Goal: Contribute content: Contribute content

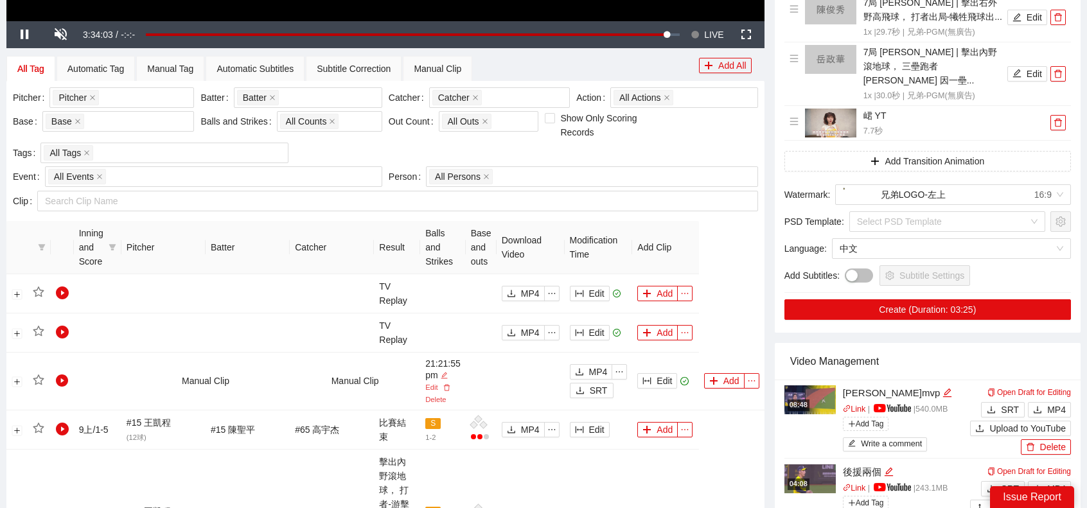
scroll to position [514, 0]
click at [1057, 403] on span "MP4" at bounding box center [1056, 410] width 19 height 14
click at [1064, 482] on span "MP4" at bounding box center [1056, 489] width 19 height 14
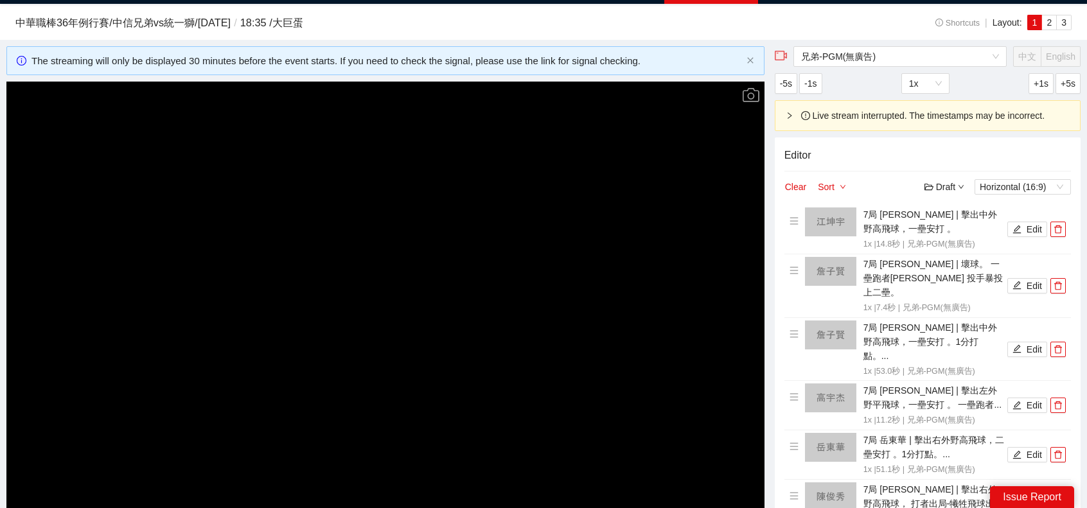
scroll to position [0, 0]
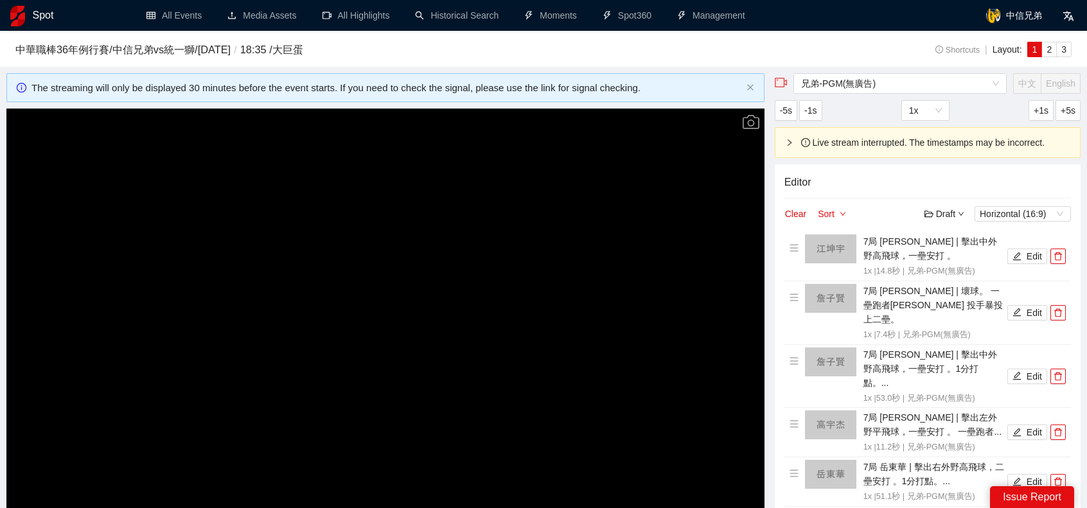
drag, startPoint x: 597, startPoint y: 242, endPoint x: 578, endPoint y: 265, distance: 30.1
click at [597, 242] on video "Video Player" at bounding box center [385, 322] width 758 height 427
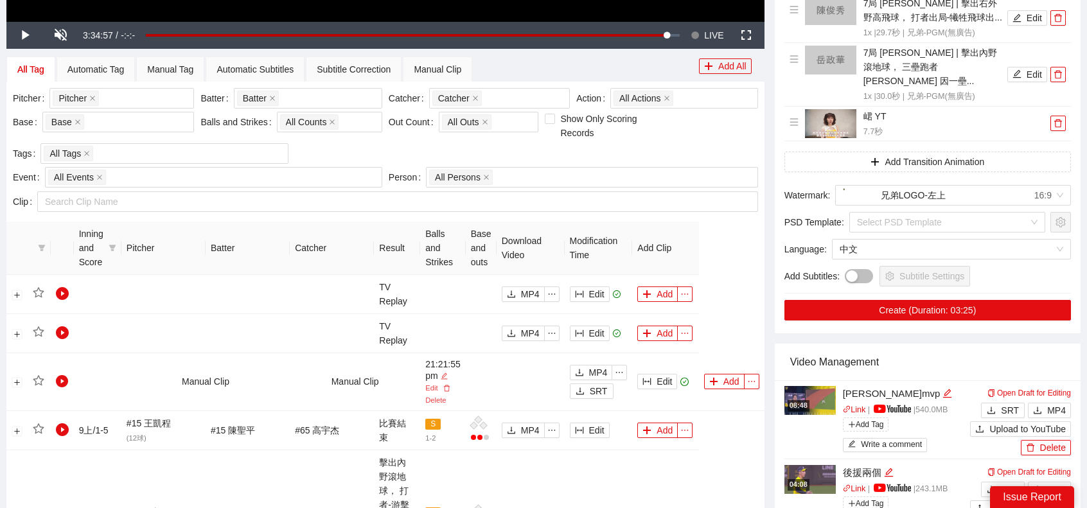
scroll to position [450, 0]
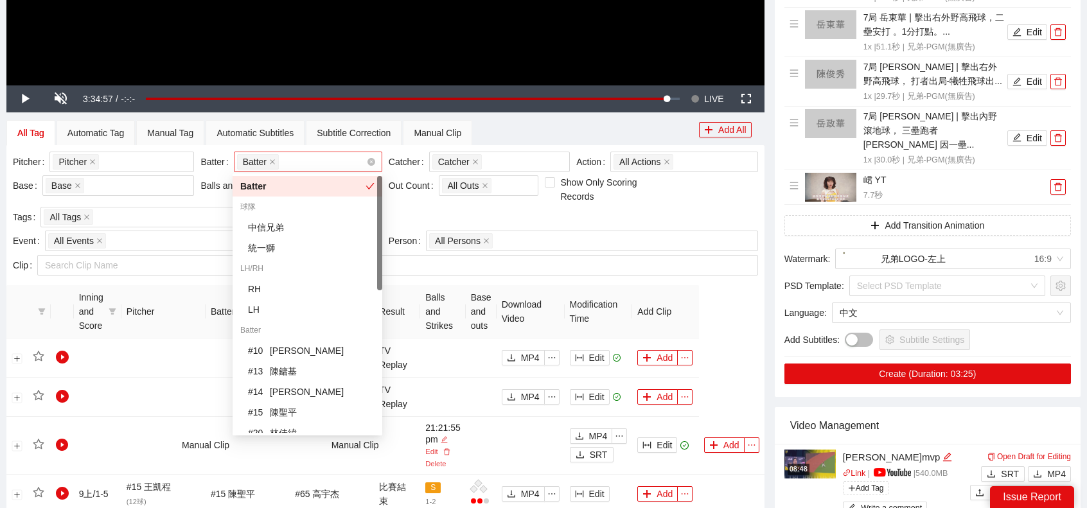
click at [311, 164] on div "Batter + 0 ..." at bounding box center [301, 162] width 129 height 18
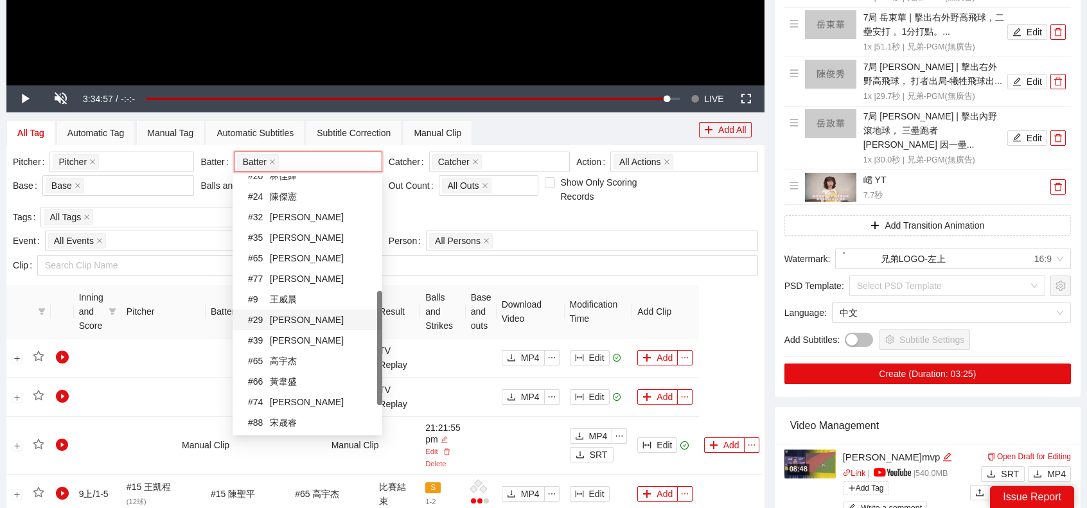
scroll to position [257, 0]
click at [305, 337] on div "# 39 [PERSON_NAME]" at bounding box center [311, 340] width 127 height 14
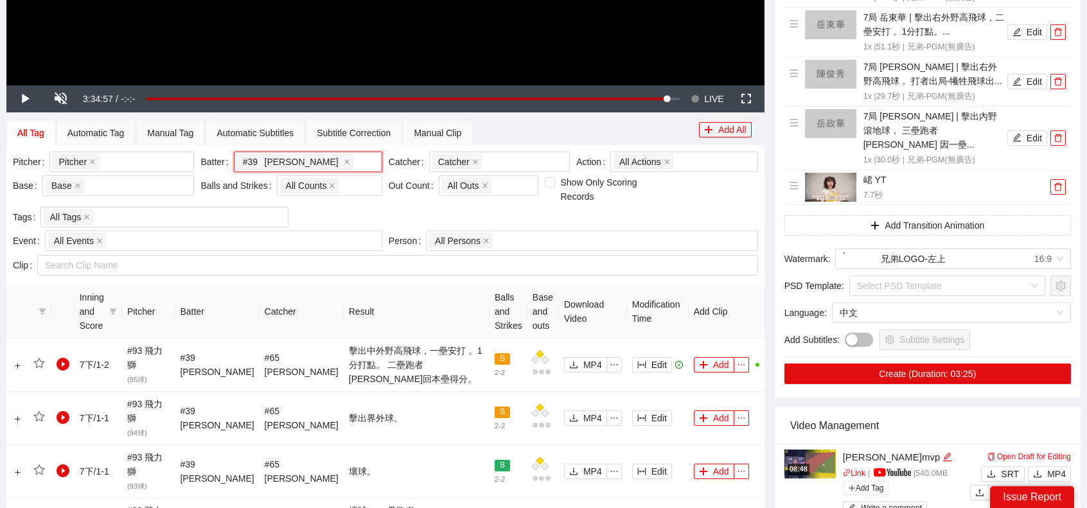
click at [524, 131] on div "All Tag Automatic Tag Manual Tag Automatic Subtitles Subtitle Correction Manual…" at bounding box center [352, 133] width 693 height 26
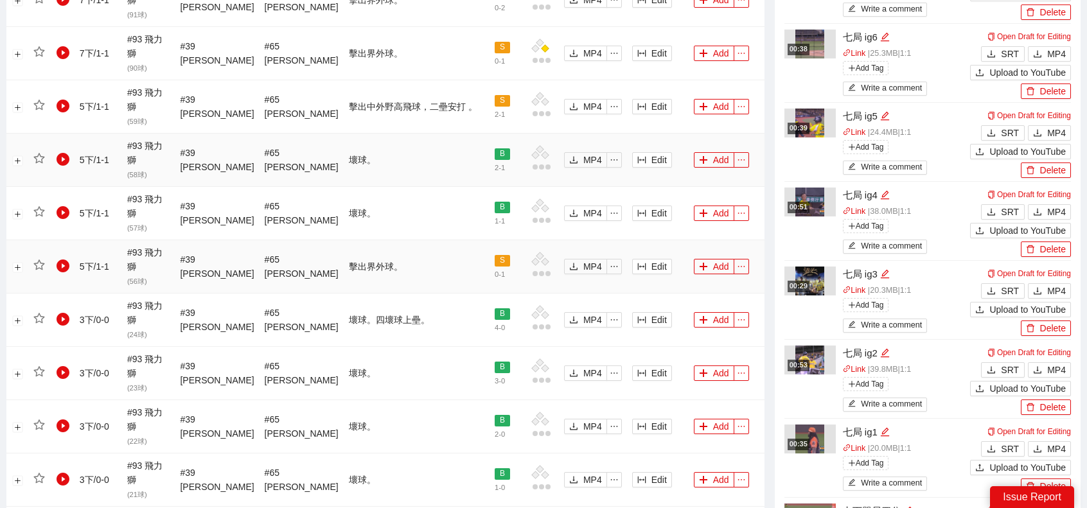
scroll to position [899, 0]
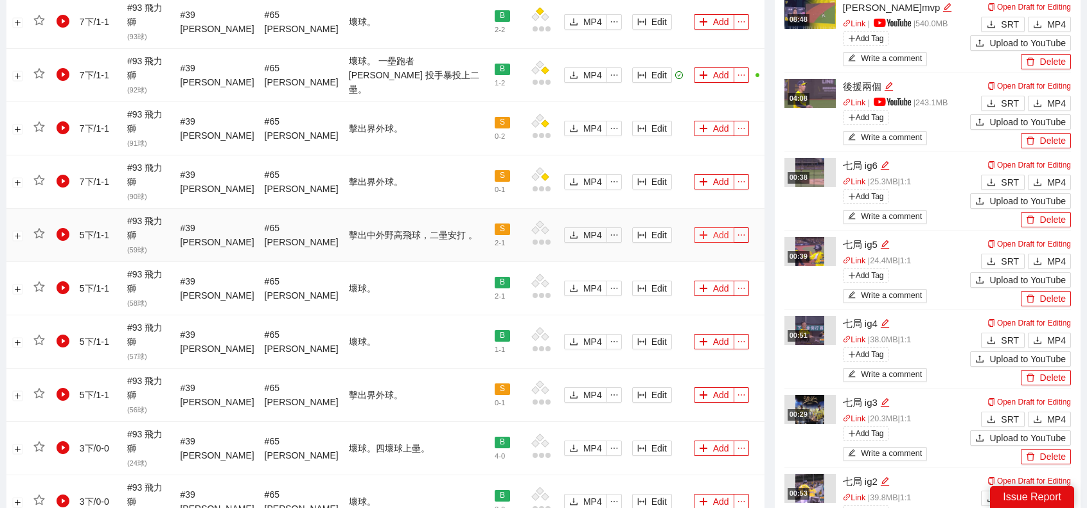
click at [705, 227] on button "Add" at bounding box center [714, 234] width 40 height 15
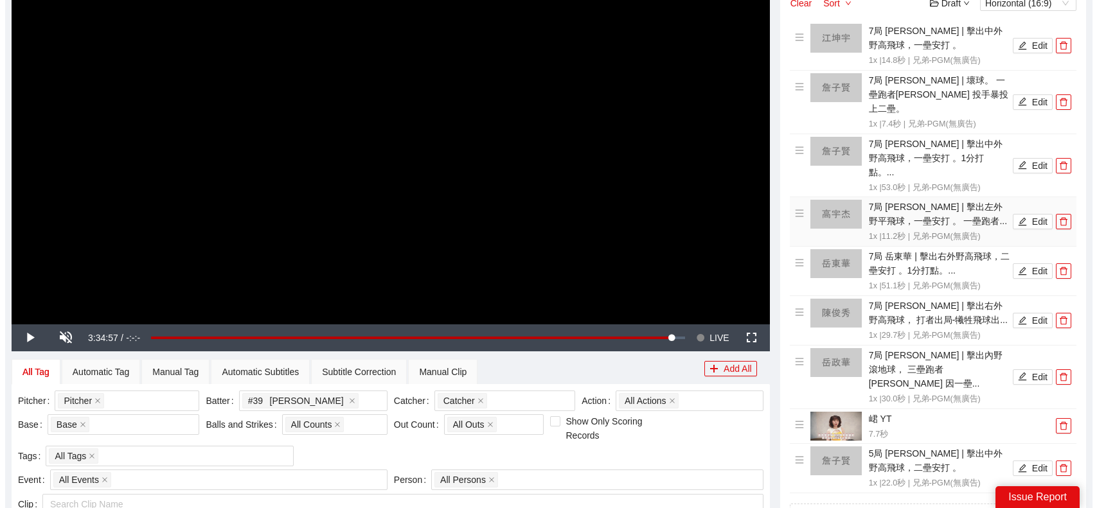
scroll to position [128, 0]
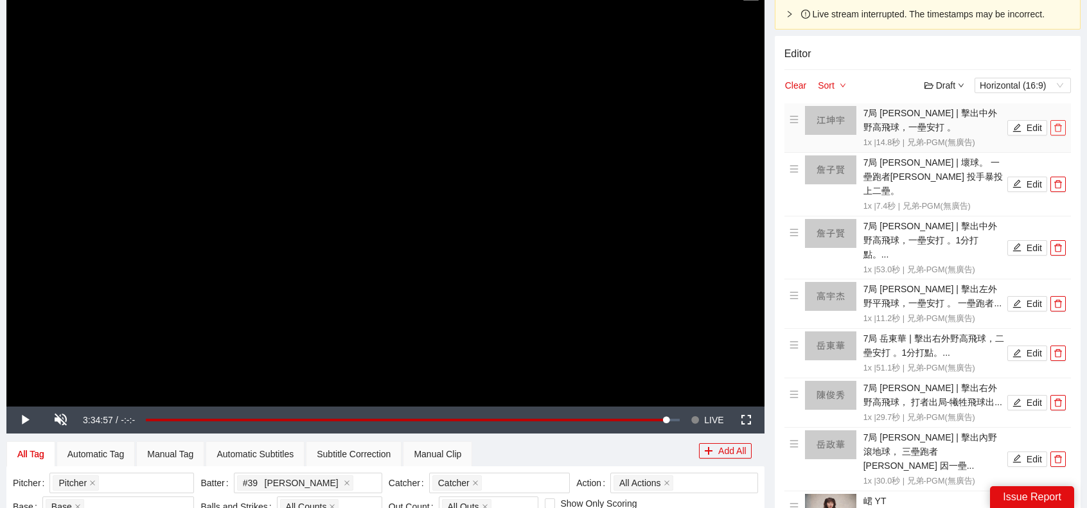
click at [1057, 125] on icon "delete" at bounding box center [1058, 128] width 8 height 8
click at [1057, 180] on icon "delete" at bounding box center [1058, 184] width 8 height 8
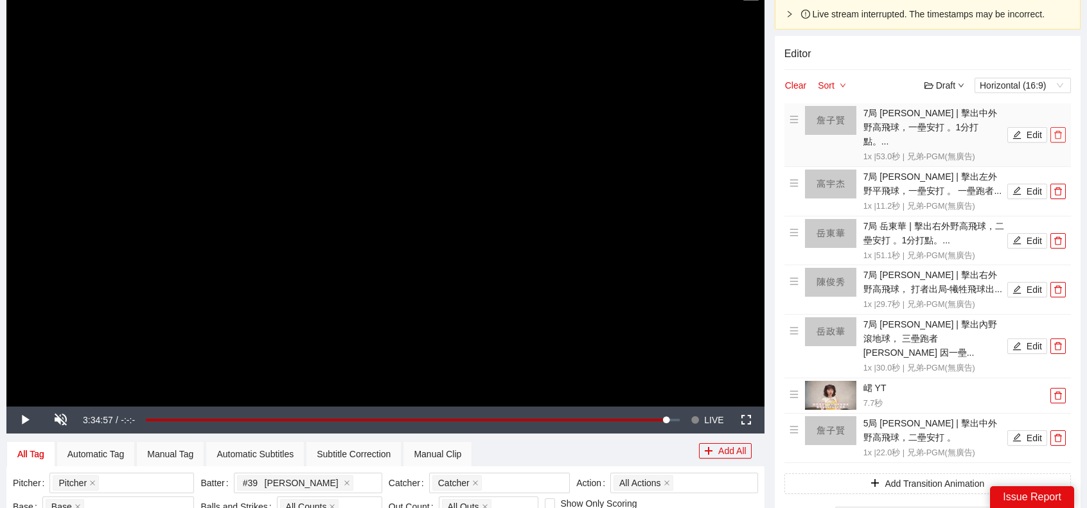
click at [1057, 131] on icon "delete" at bounding box center [1058, 135] width 8 height 8
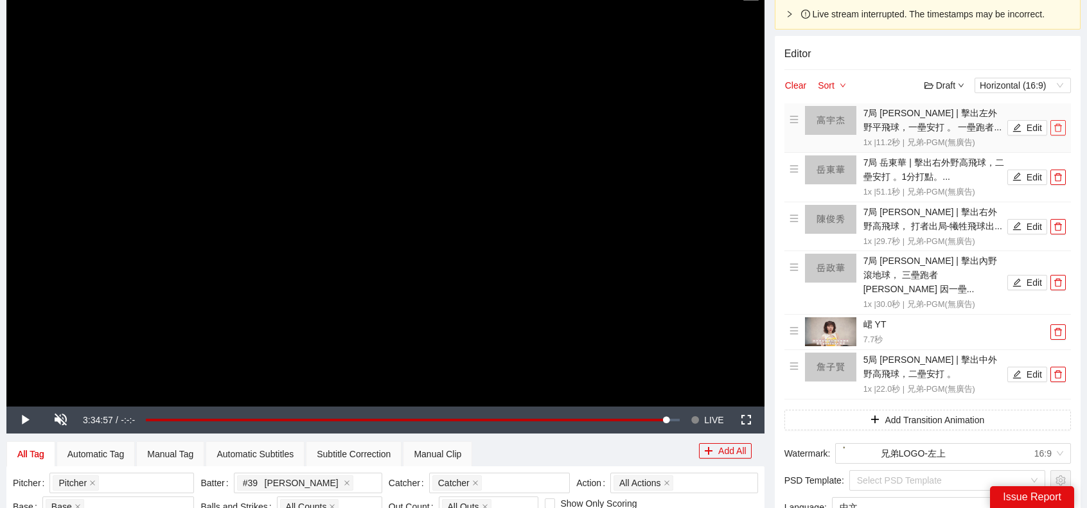
click at [1057, 125] on icon "delete" at bounding box center [1058, 128] width 8 height 8
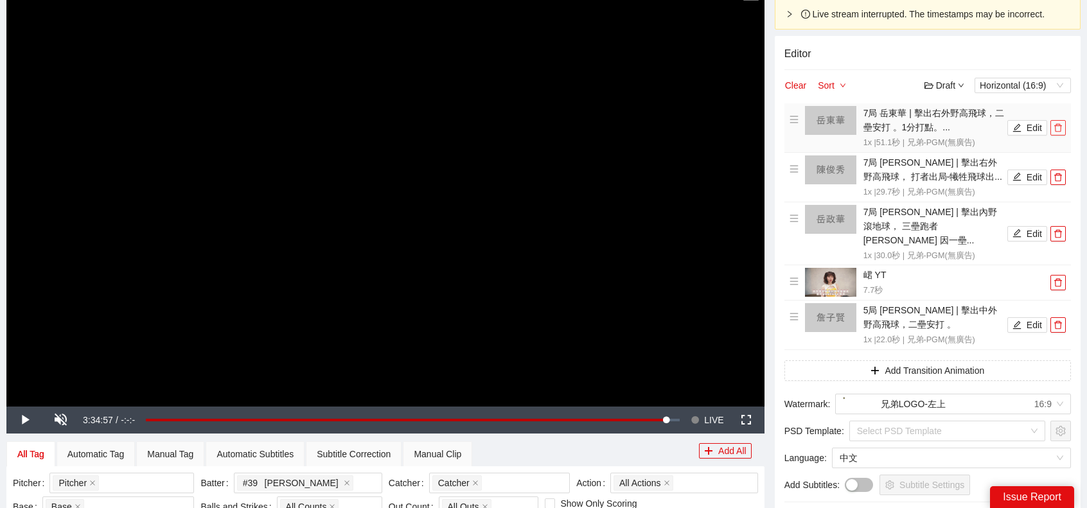
click at [1057, 125] on icon "delete" at bounding box center [1058, 128] width 8 height 8
click at [1057, 173] on icon "delete" at bounding box center [1058, 177] width 8 height 8
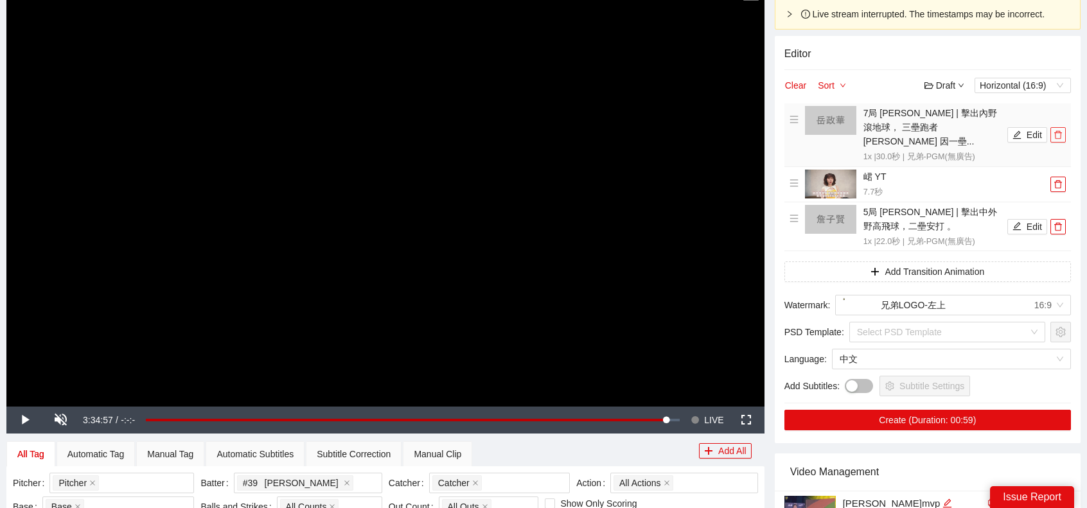
click at [1057, 131] on icon "delete" at bounding box center [1058, 135] width 8 height 8
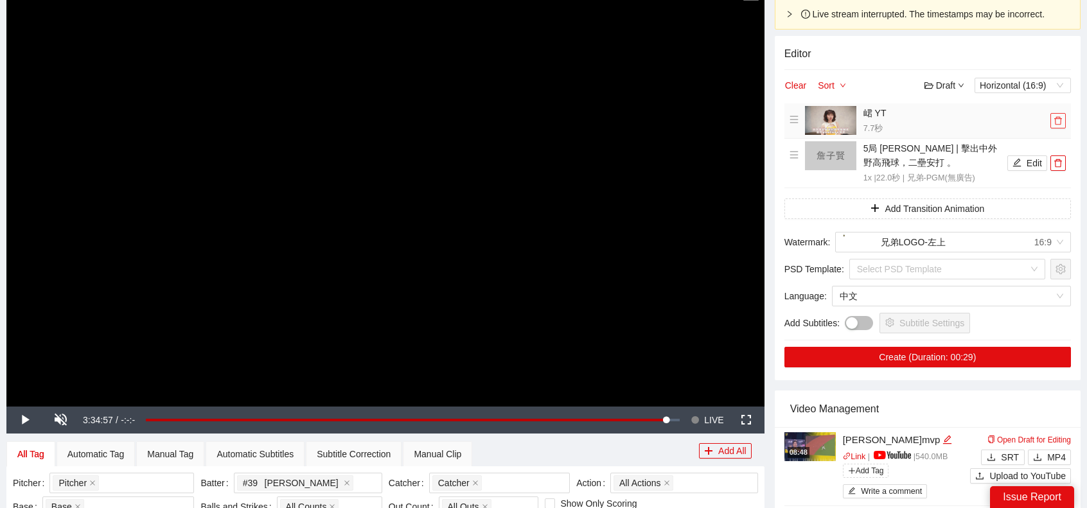
click at [1059, 120] on icon "delete" at bounding box center [1058, 120] width 9 height 9
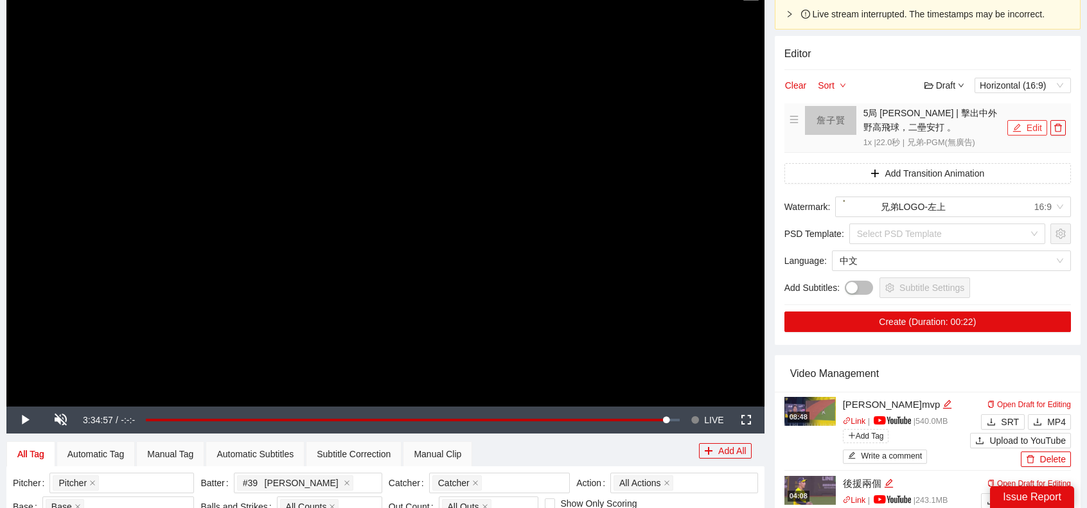
click at [1029, 134] on button "Edit" at bounding box center [1027, 127] width 40 height 15
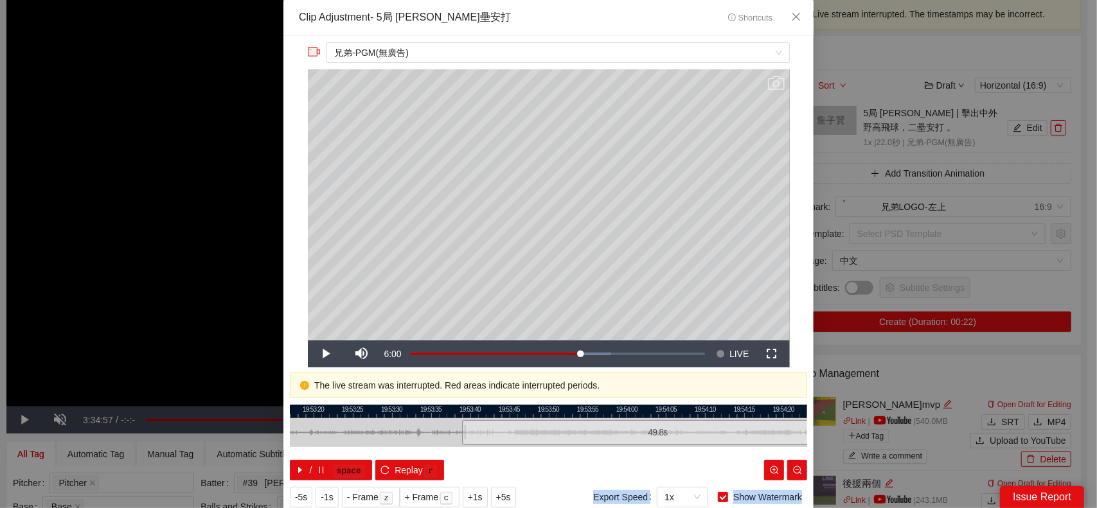
drag, startPoint x: 628, startPoint y: 434, endPoint x: 809, endPoint y: 449, distance: 181.2
click at [847, 432] on div "**********" at bounding box center [548, 254] width 1097 height 508
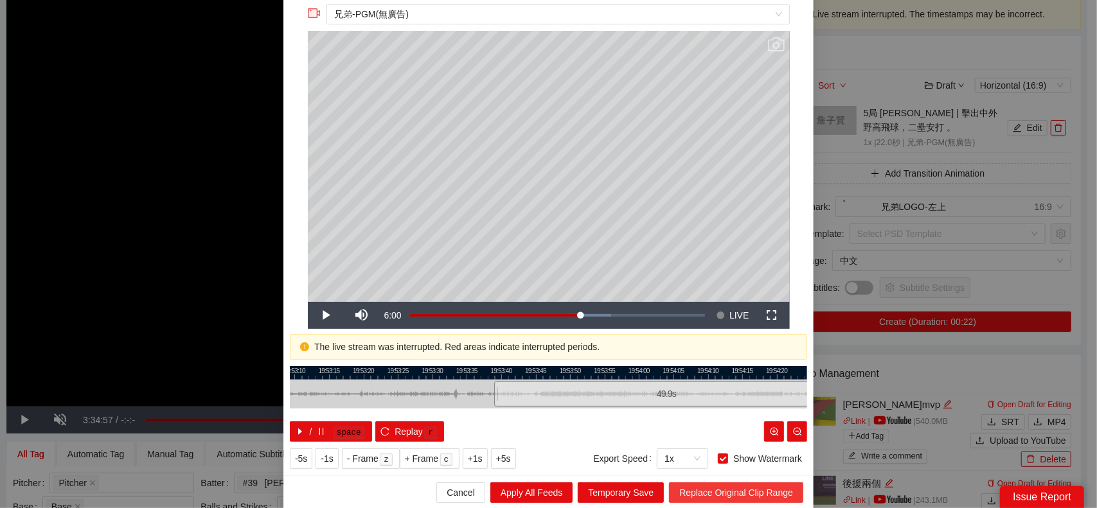
click at [761, 493] on span "Replace Original Clip Range" at bounding box center [736, 493] width 114 height 14
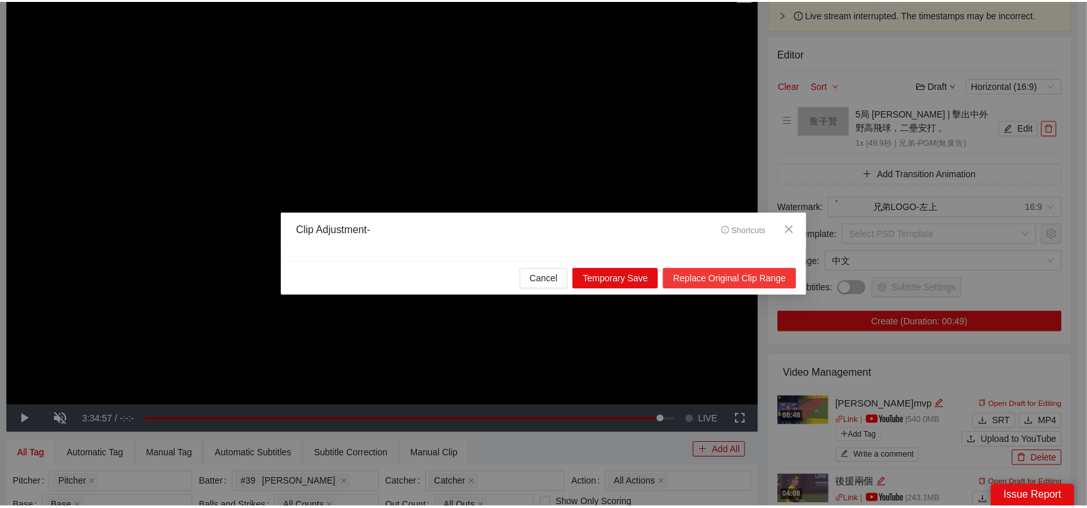
scroll to position [0, 0]
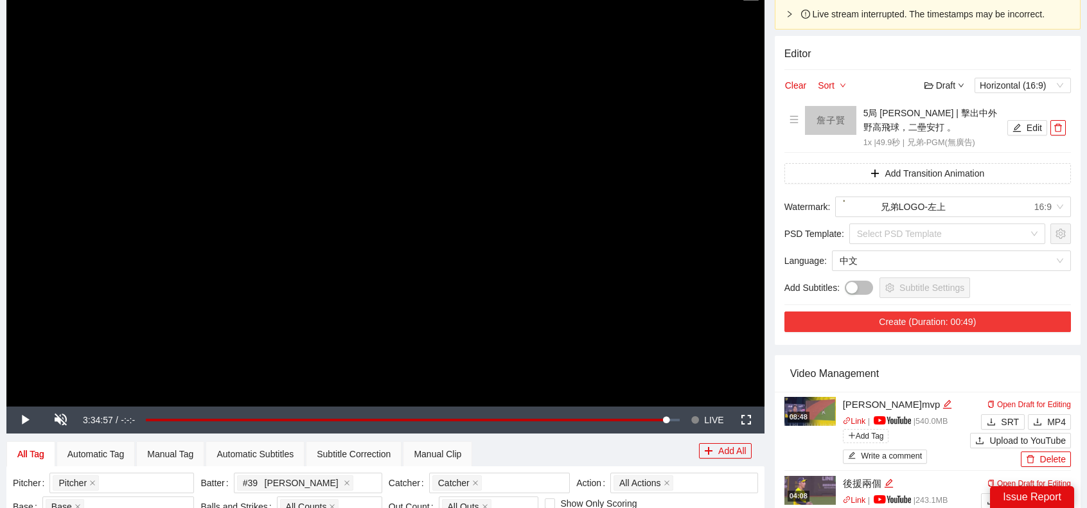
click at [973, 318] on button "Create (Duration: 00:49)" at bounding box center [927, 322] width 287 height 21
